Goal: Browse casually: Explore the website without a specific task or goal

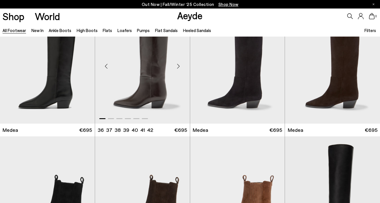
scroll to position [120, 0]
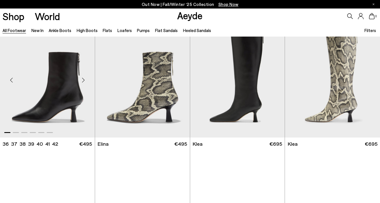
scroll to position [550, 0]
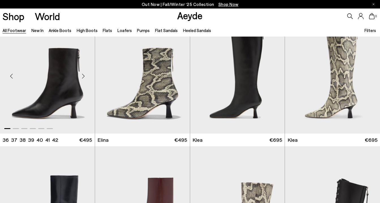
click at [82, 77] on div "Next slide" at bounding box center [83, 76] width 17 height 17
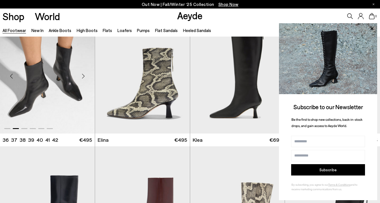
click at [83, 74] on div "Next slide" at bounding box center [83, 76] width 17 height 17
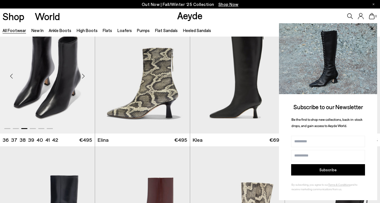
click at [83, 74] on div "Next slide" at bounding box center [83, 76] width 17 height 17
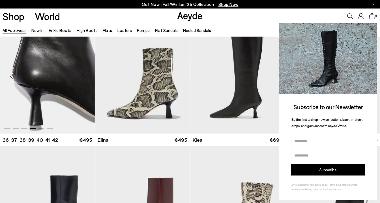
click at [83, 74] on div "Next slide" at bounding box center [83, 76] width 17 height 17
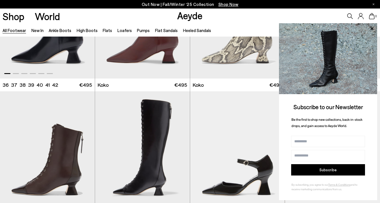
scroll to position [748, 0]
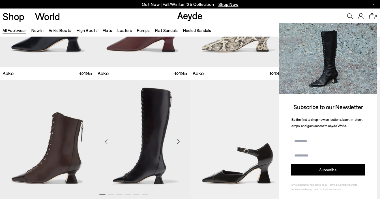
click at [180, 141] on div "Next slide" at bounding box center [178, 141] width 17 height 17
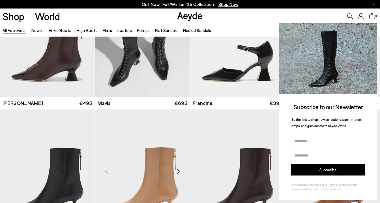
scroll to position [776, 0]
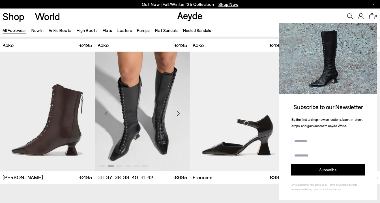
click at [178, 111] on div "Next slide" at bounding box center [178, 113] width 17 height 17
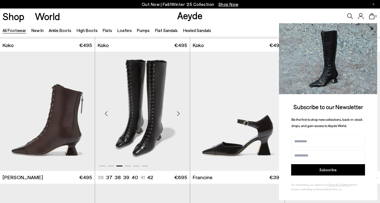
click at [178, 111] on div "Next slide" at bounding box center [178, 113] width 17 height 17
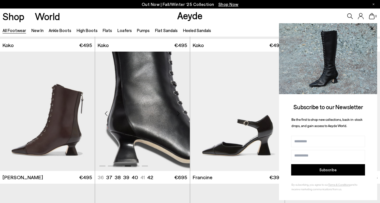
click at [178, 112] on div "Next slide" at bounding box center [178, 113] width 17 height 17
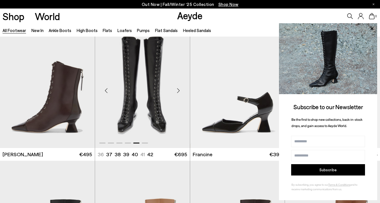
scroll to position [913, 0]
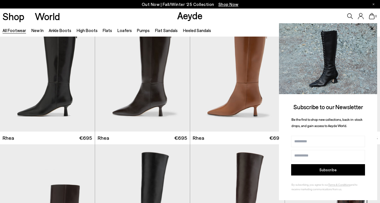
scroll to position [623, 0]
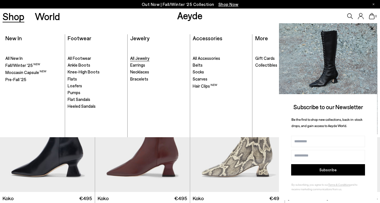
click at [142, 59] on span "All Jewelry" at bounding box center [139, 57] width 19 height 5
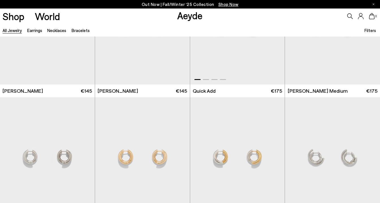
scroll to position [863, 0]
